Goal: Complete application form: Complete application form

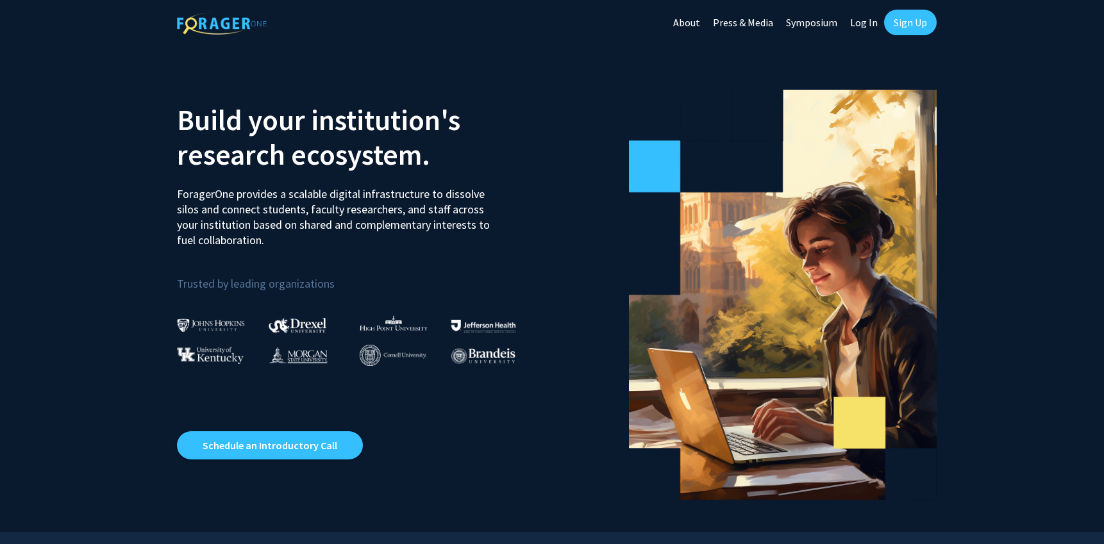
click at [856, 22] on link "Log In" at bounding box center [864, 22] width 40 height 45
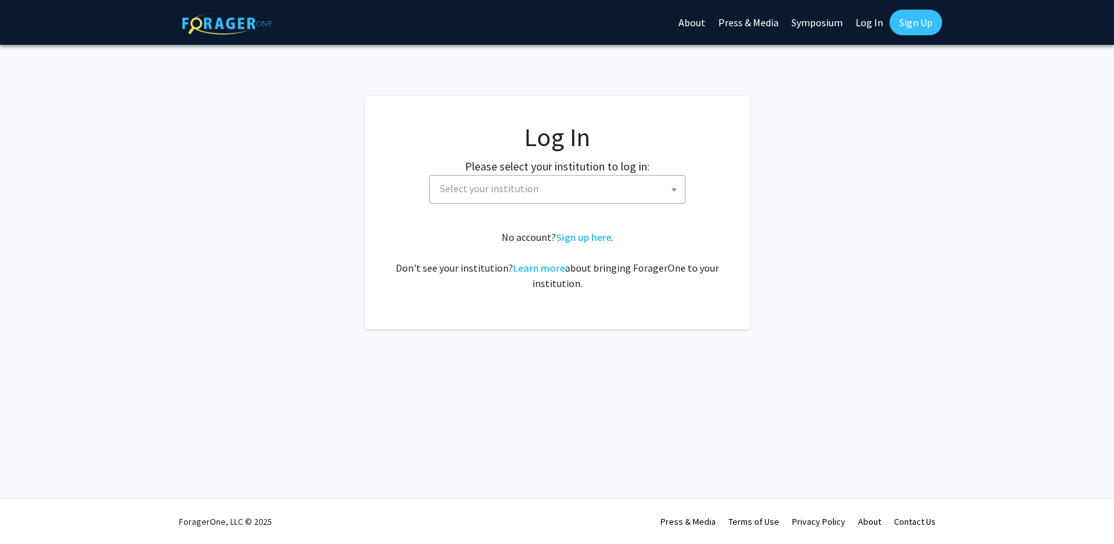
click at [515, 195] on span "Select your institution" at bounding box center [560, 189] width 250 height 26
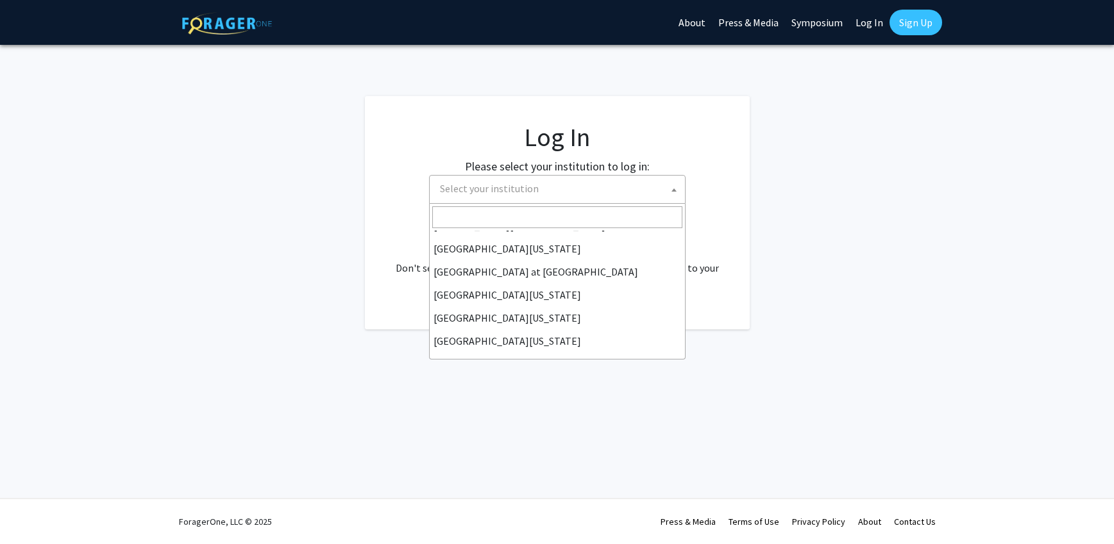
scroll to position [449, 0]
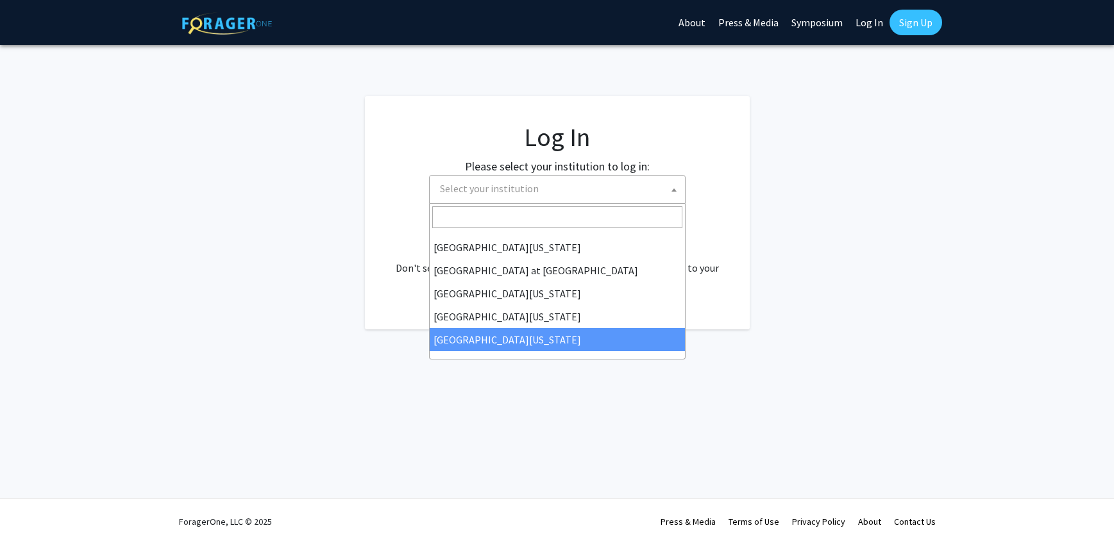
select select "33"
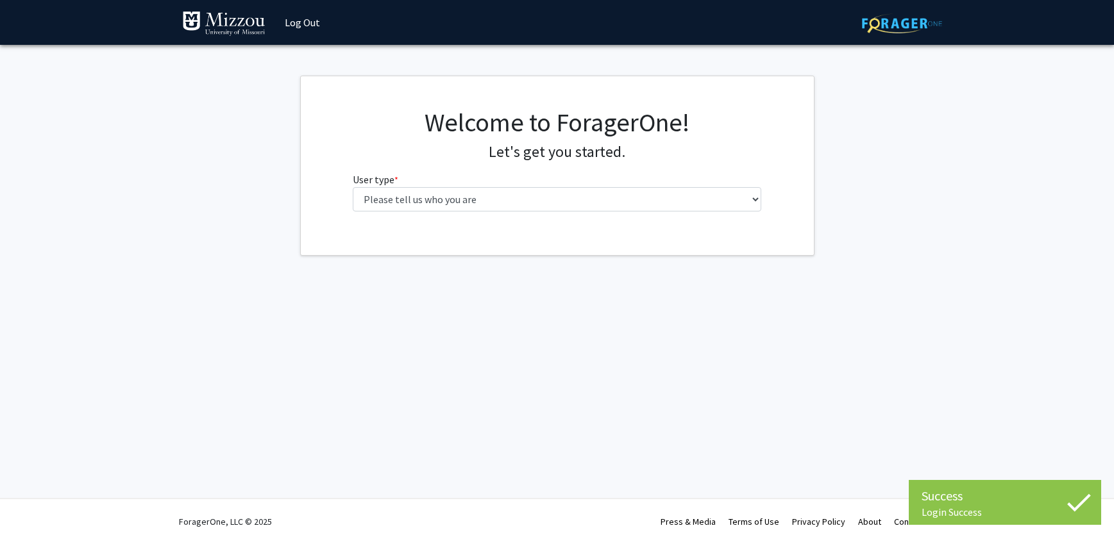
click at [662, 183] on fg-select "User type * required Please tell us who you are Undergraduate Student Master's …" at bounding box center [557, 192] width 408 height 40
click at [664, 215] on div "Welcome to ForagerOne! Let's get you started. User type * required Please tell …" at bounding box center [557, 164] width 428 height 115
click at [664, 213] on div "Welcome to ForagerOne! Let's get you started. User type * required Please tell …" at bounding box center [557, 164] width 428 height 115
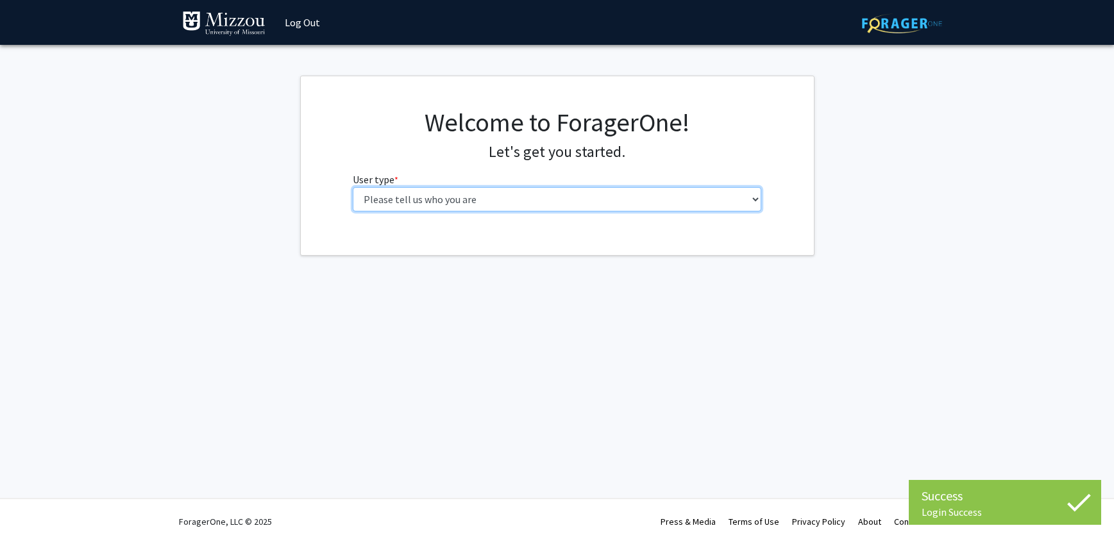
click at [664, 210] on select "Please tell us who you are Undergraduate Student Master's Student Doctoral Cand…" at bounding box center [557, 199] width 408 height 24
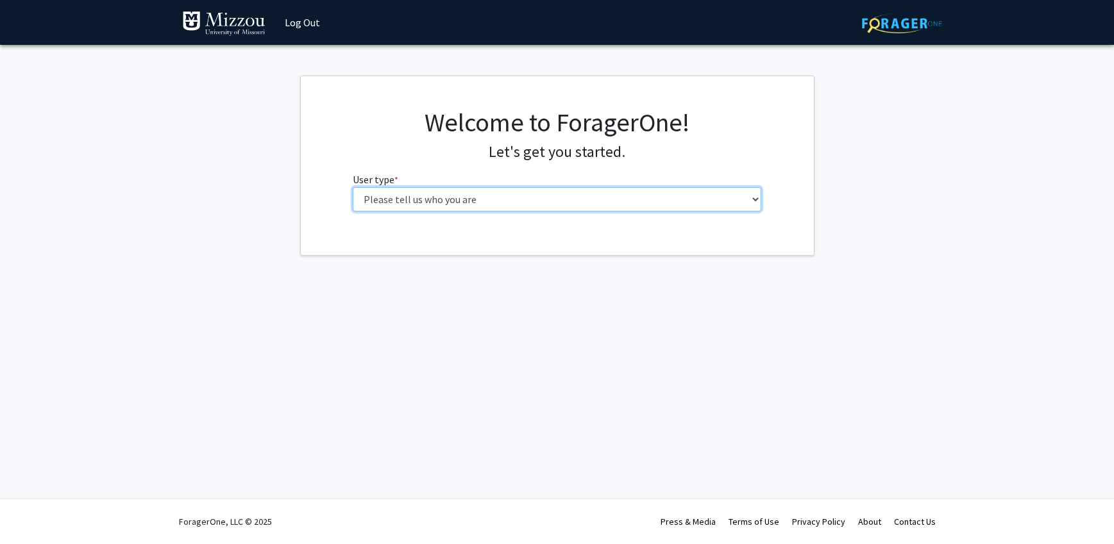
select select "5: faculty"
click at [353, 187] on select "Please tell us who you are Undergraduate Student Master's Student Doctoral Cand…" at bounding box center [557, 199] width 408 height 24
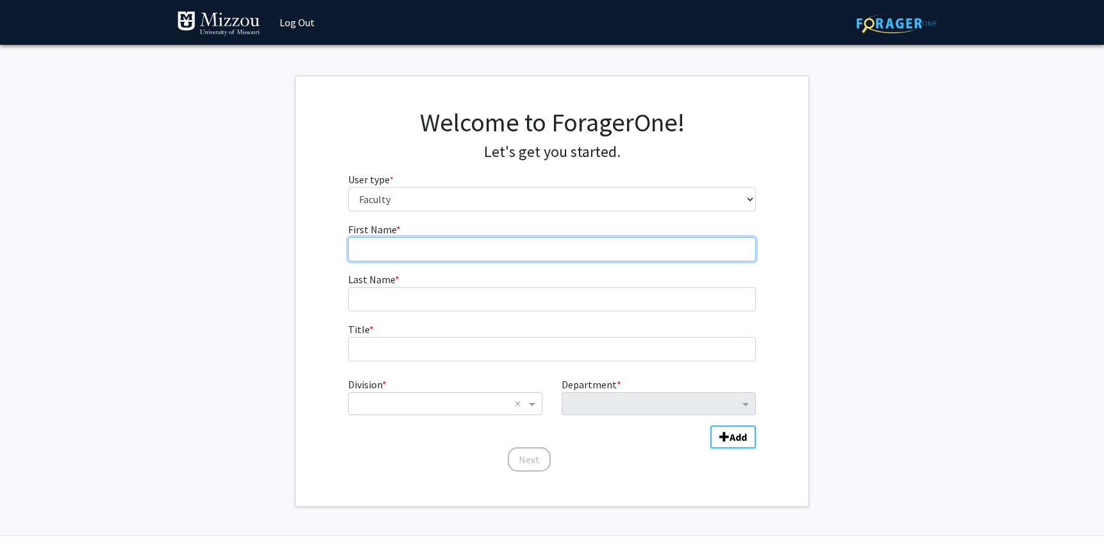
click at [434, 253] on input "First Name * required" at bounding box center [552, 249] width 408 height 24
type input "[PERSON_NAME]"
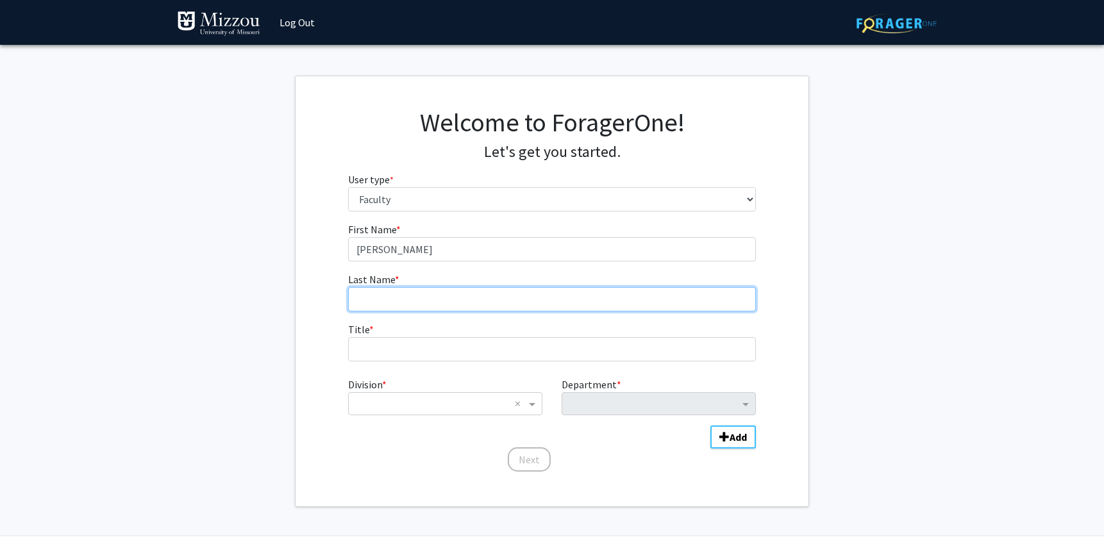
type input "[PERSON_NAME]"
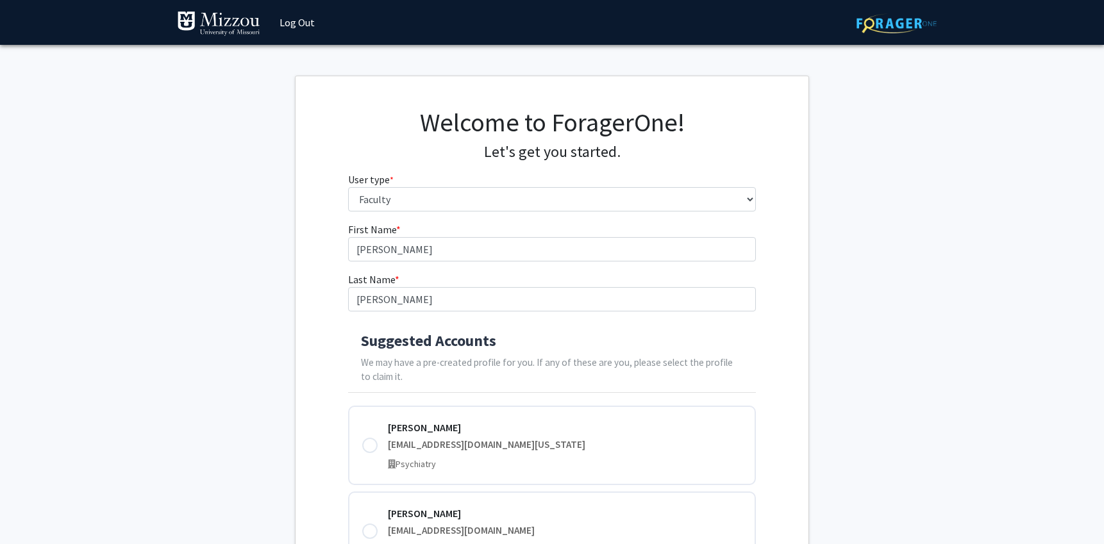
click at [415, 346] on h4 "Suggested Accounts" at bounding box center [552, 341] width 383 height 19
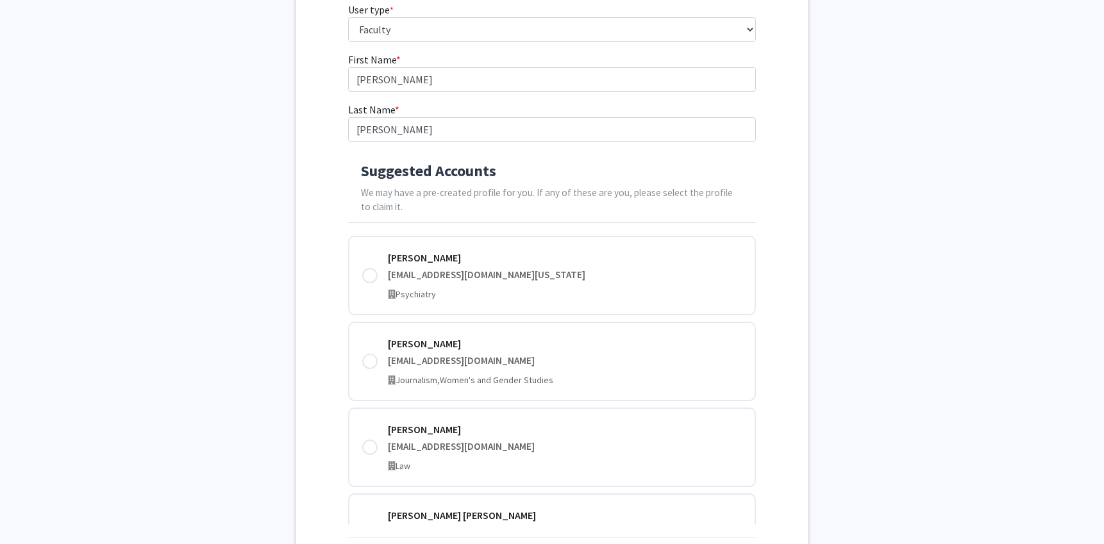
scroll to position [192, 0]
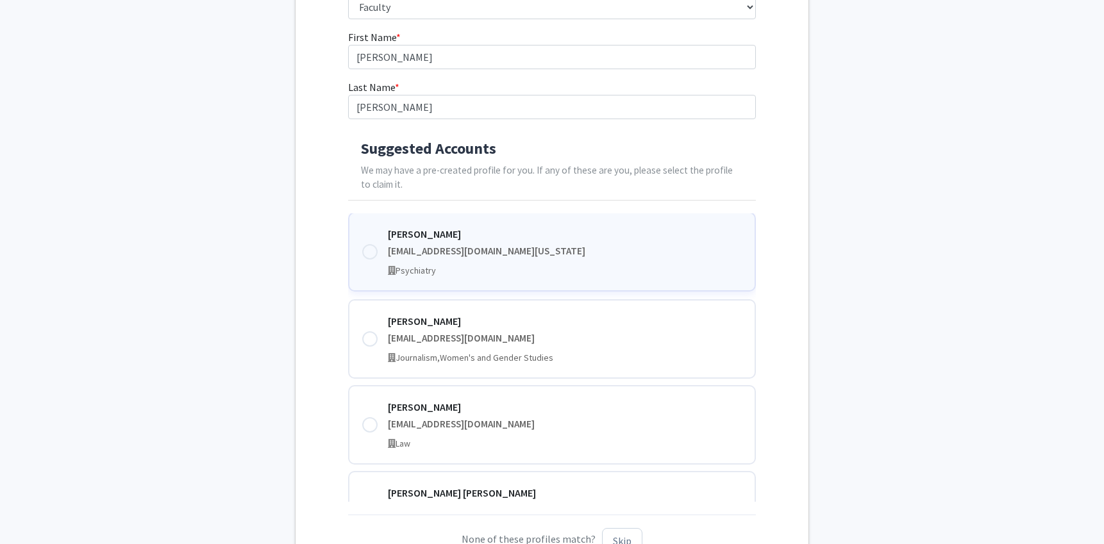
click at [373, 250] on div at bounding box center [369, 251] width 15 height 15
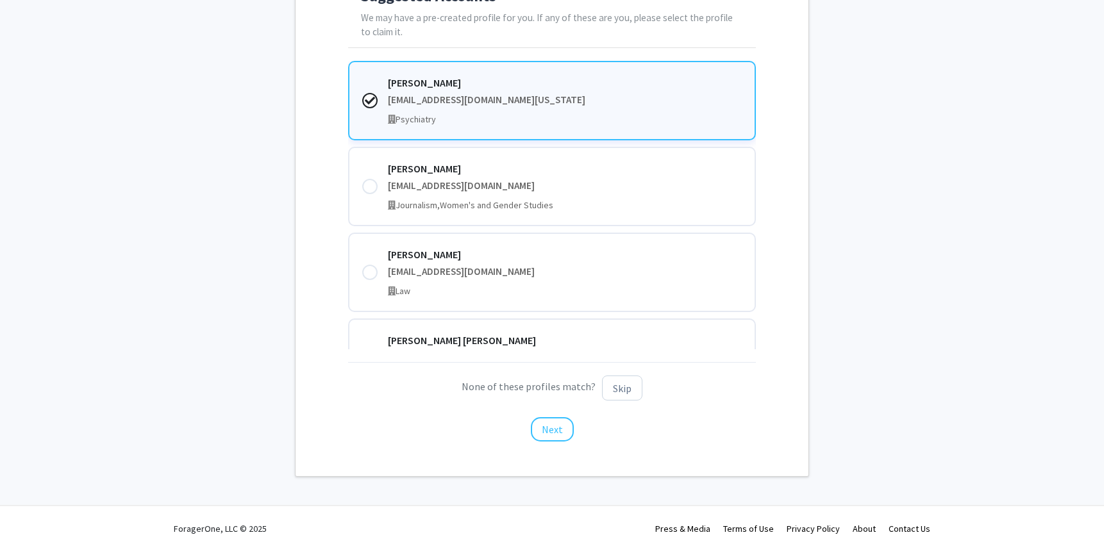
scroll to position [352, 0]
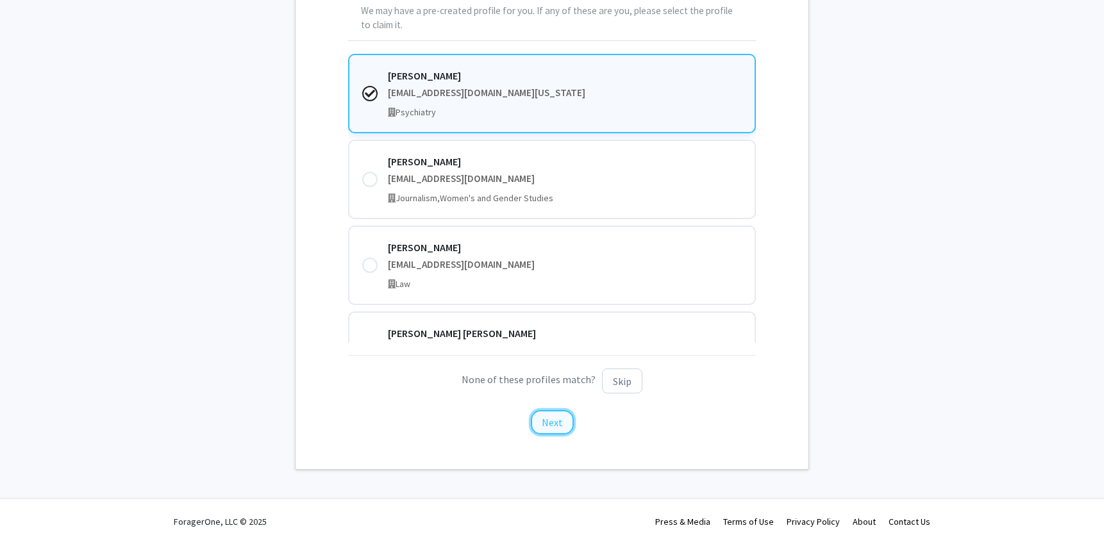
click at [541, 423] on button "Next" at bounding box center [552, 422] width 43 height 24
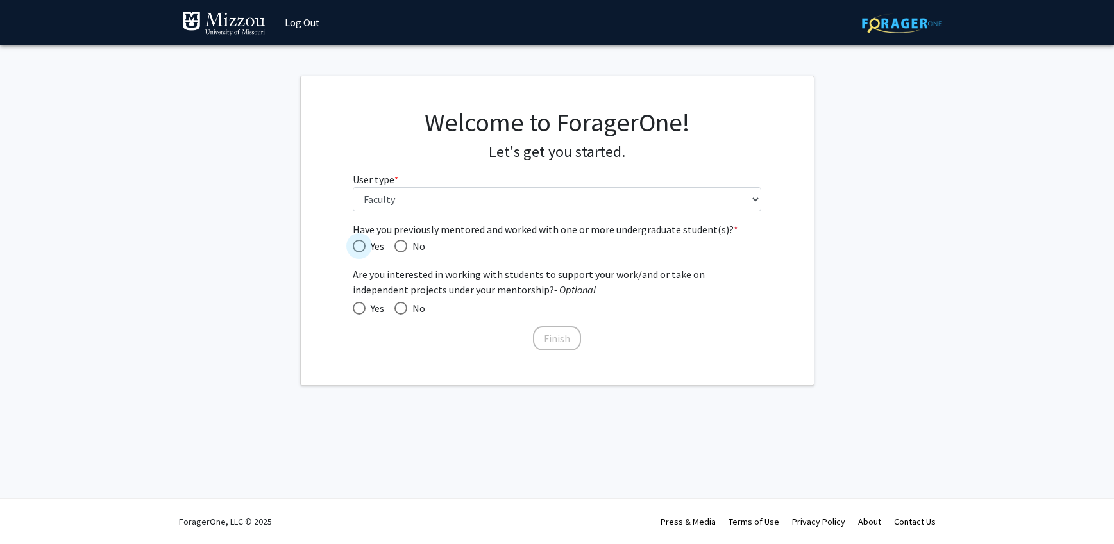
click at [356, 244] on span "Have you previously mentored and worked with one or more undergraduate student(…" at bounding box center [359, 246] width 13 height 13
click at [356, 244] on input "Yes" at bounding box center [359, 246] width 13 height 13
radio input "true"
click at [364, 308] on span at bounding box center [359, 308] width 13 height 13
click at [364, 308] on input "Yes" at bounding box center [359, 308] width 13 height 13
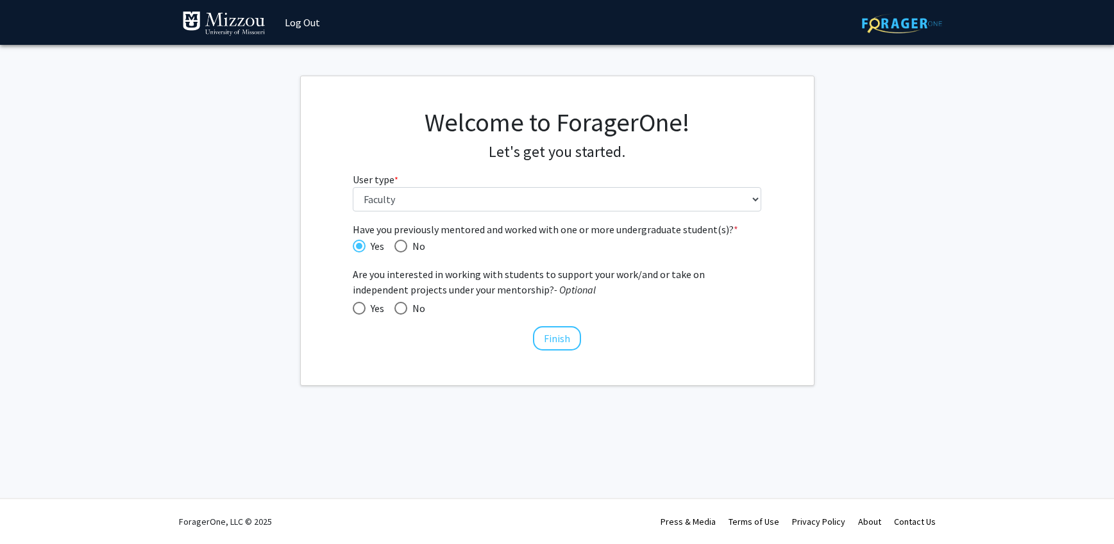
radio input "true"
click at [875, 341] on fg-get-started "Welcome to ForagerOne! Let's get you started. User type * required Please tell …" at bounding box center [557, 231] width 1114 height 310
drag, startPoint x: 426, startPoint y: 306, endPoint x: 408, endPoint y: 310, distance: 18.4
click at [425, 307] on mat-radio-group "Yes No" at bounding box center [557, 308] width 408 height 17
click at [399, 310] on span at bounding box center [400, 308] width 13 height 13
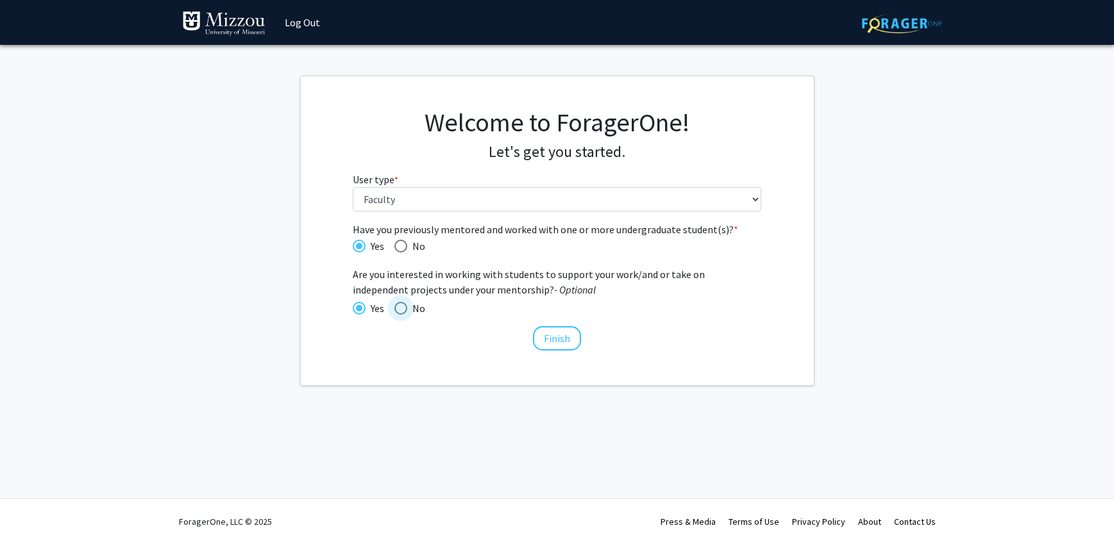
click at [399, 310] on input "No" at bounding box center [400, 308] width 13 height 13
radio input "true"
drag, startPoint x: 481, startPoint y: 289, endPoint x: 447, endPoint y: 290, distance: 34.0
click at [482, 289] on span "Are you interested in working with students to support your work/and or take on…" at bounding box center [557, 282] width 408 height 31
click at [359, 313] on span at bounding box center [359, 308] width 13 height 13
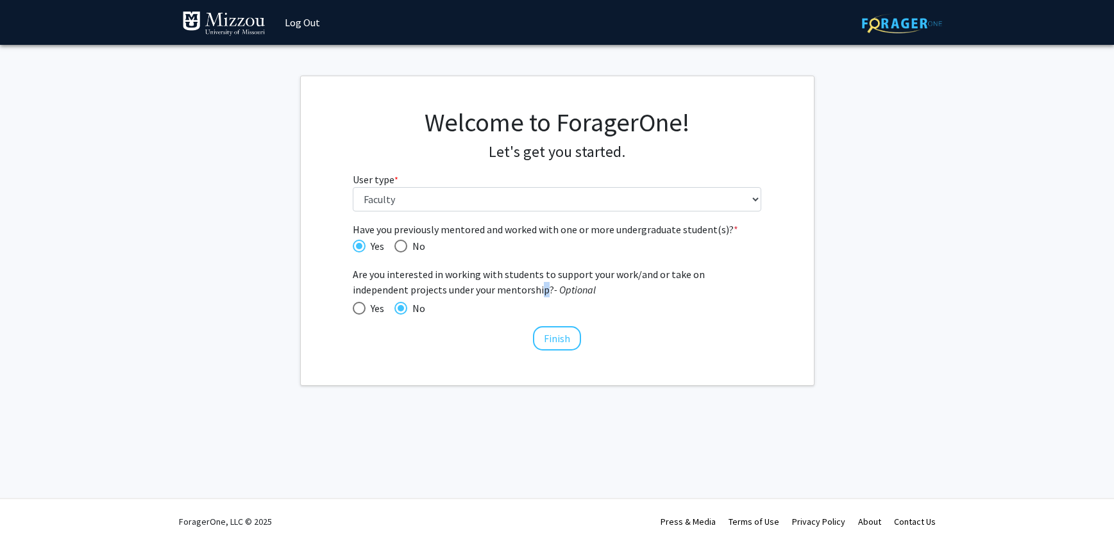
click at [359, 313] on input "Yes" at bounding box center [359, 308] width 13 height 13
radio input "true"
click at [568, 341] on button "Finish" at bounding box center [557, 338] width 48 height 24
